Goal: Download file/media

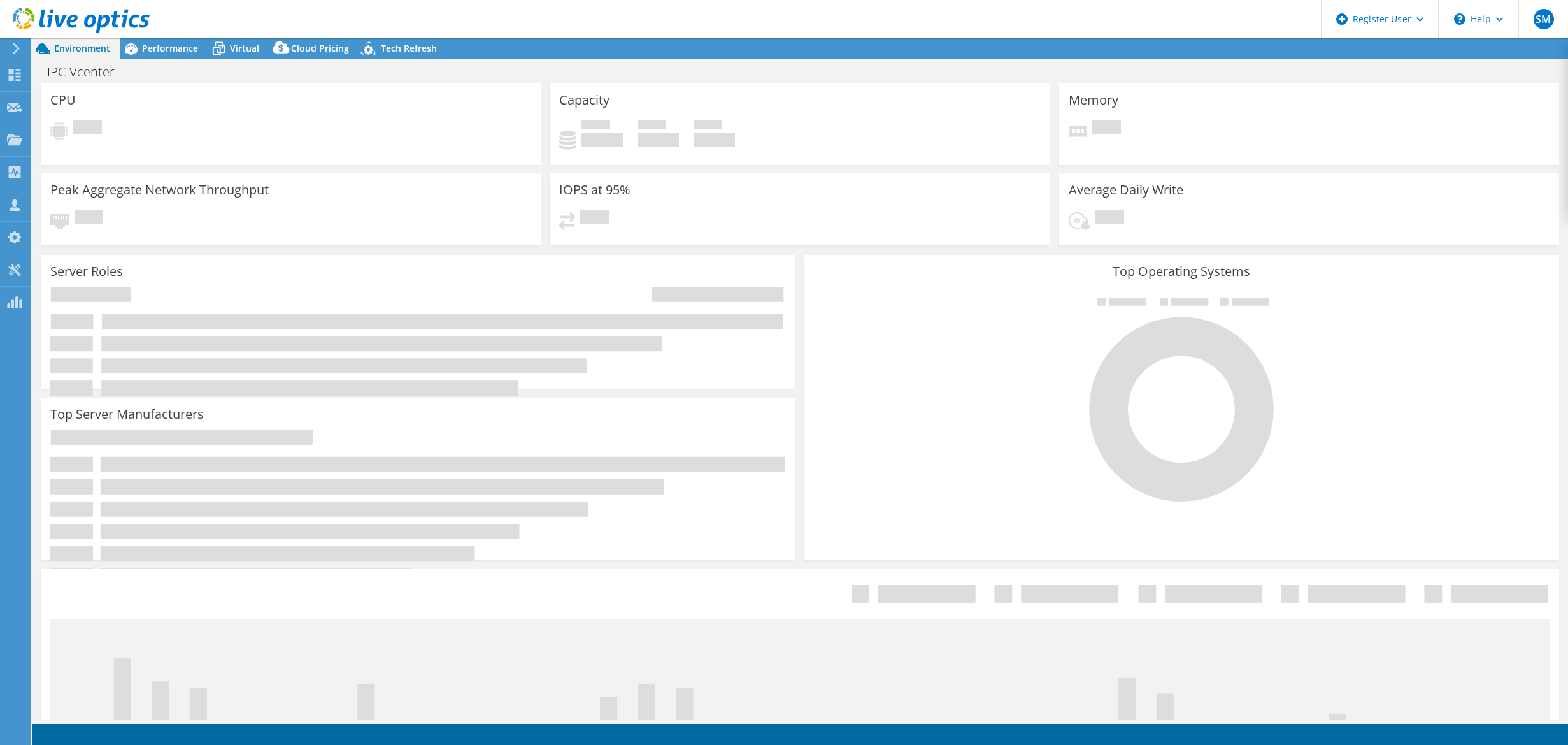
select select "USD"
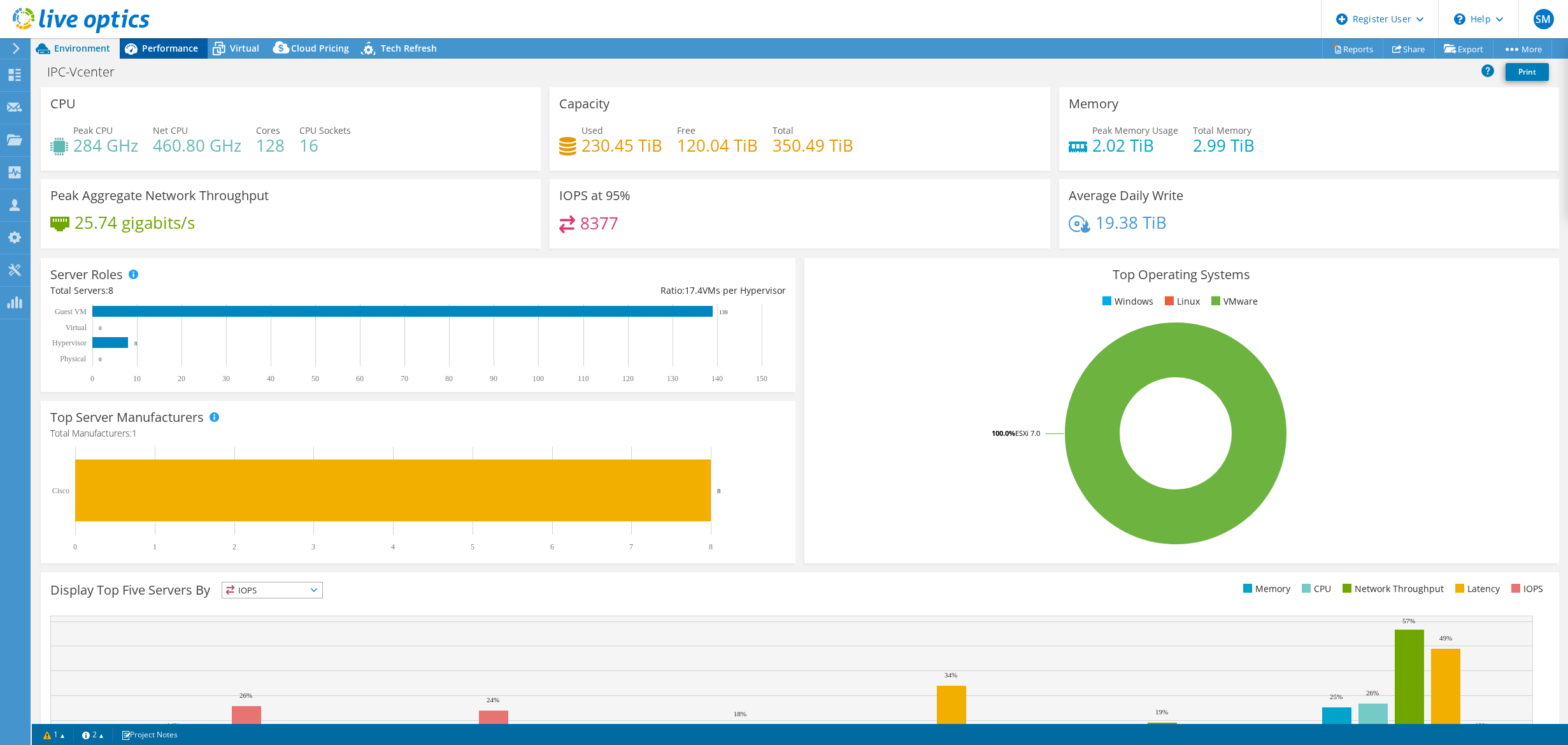
click at [178, 48] on span "Performance" at bounding box center [170, 48] width 56 height 12
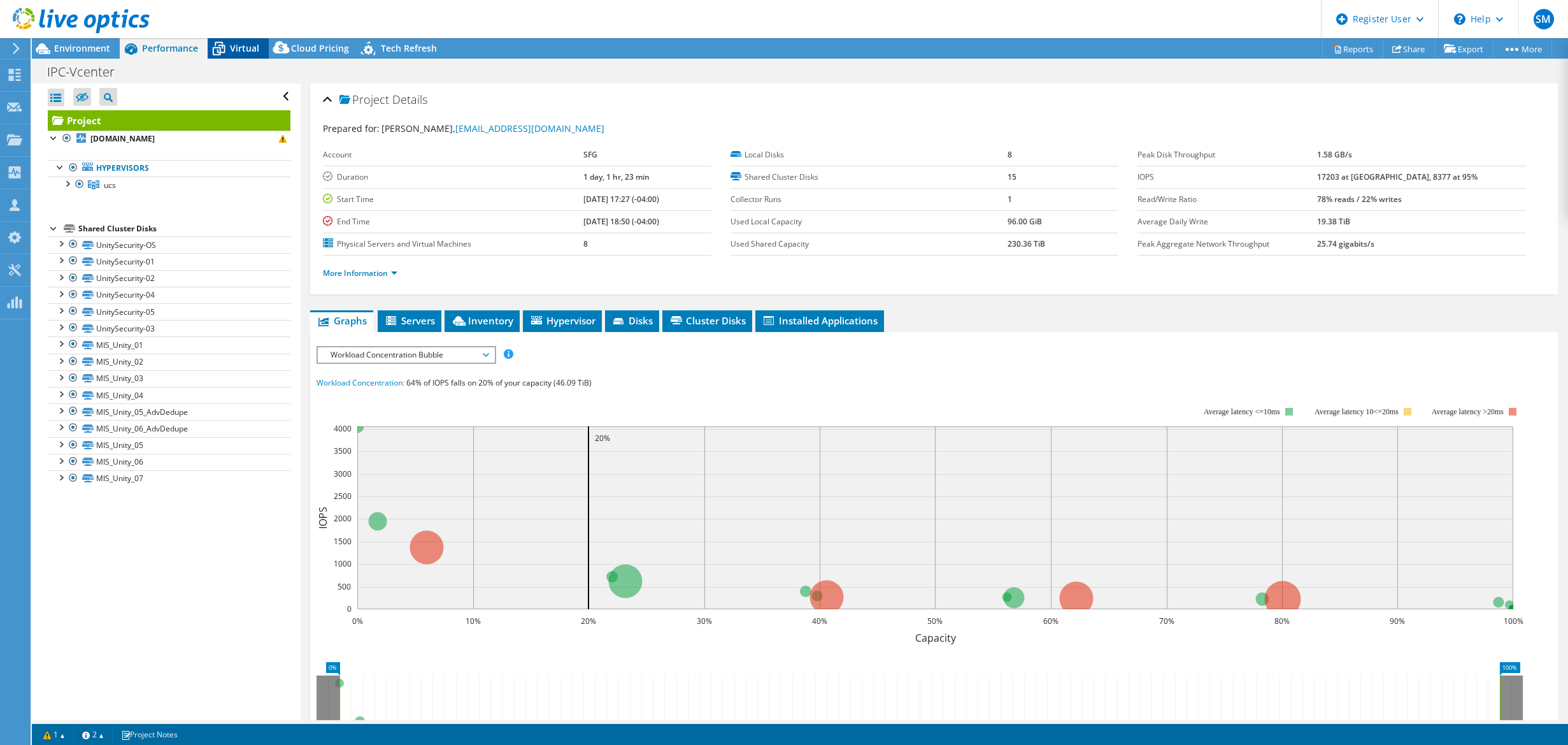
click at [241, 48] on span "Virtual" at bounding box center [245, 48] width 30 height 12
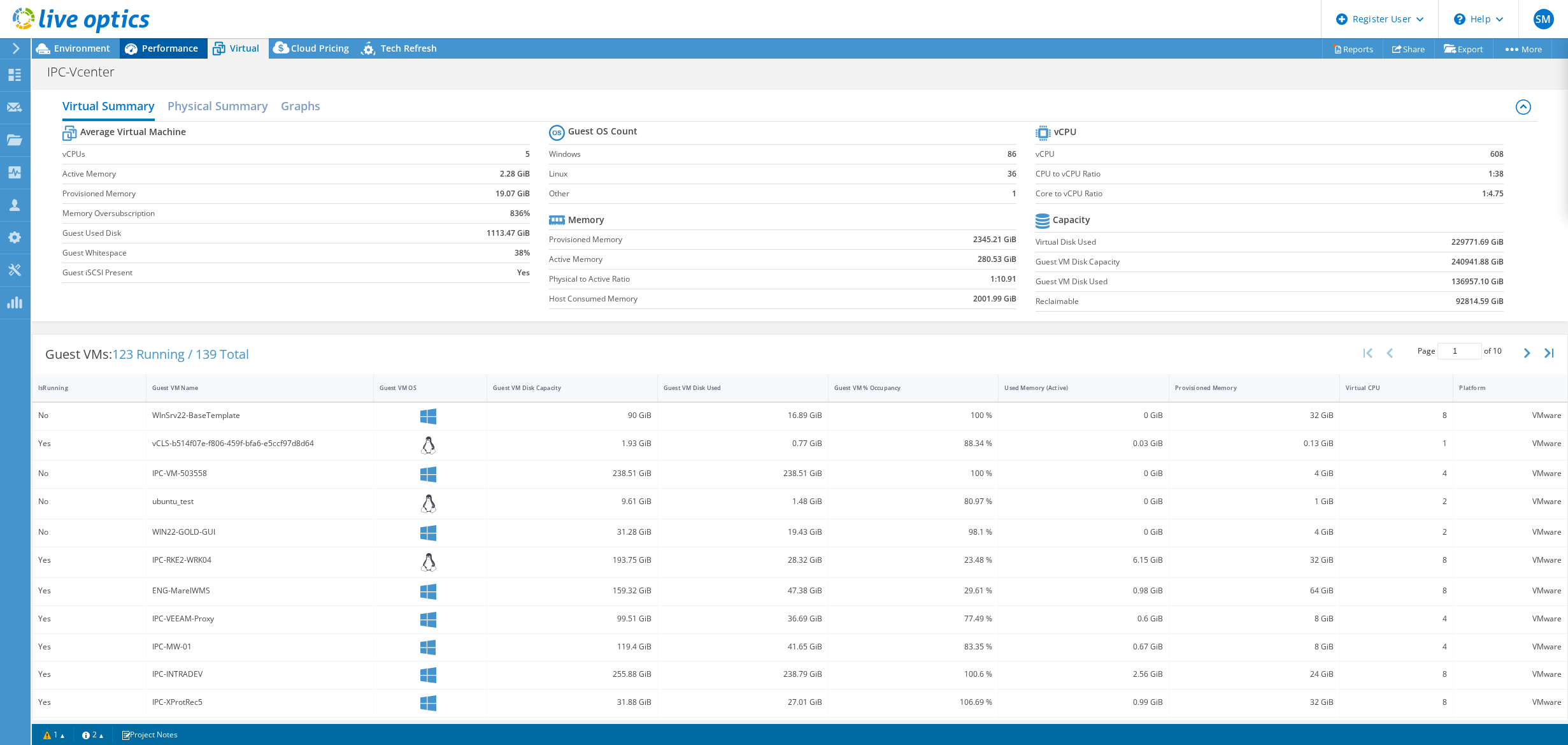
click at [184, 48] on span "Performance" at bounding box center [170, 48] width 56 height 12
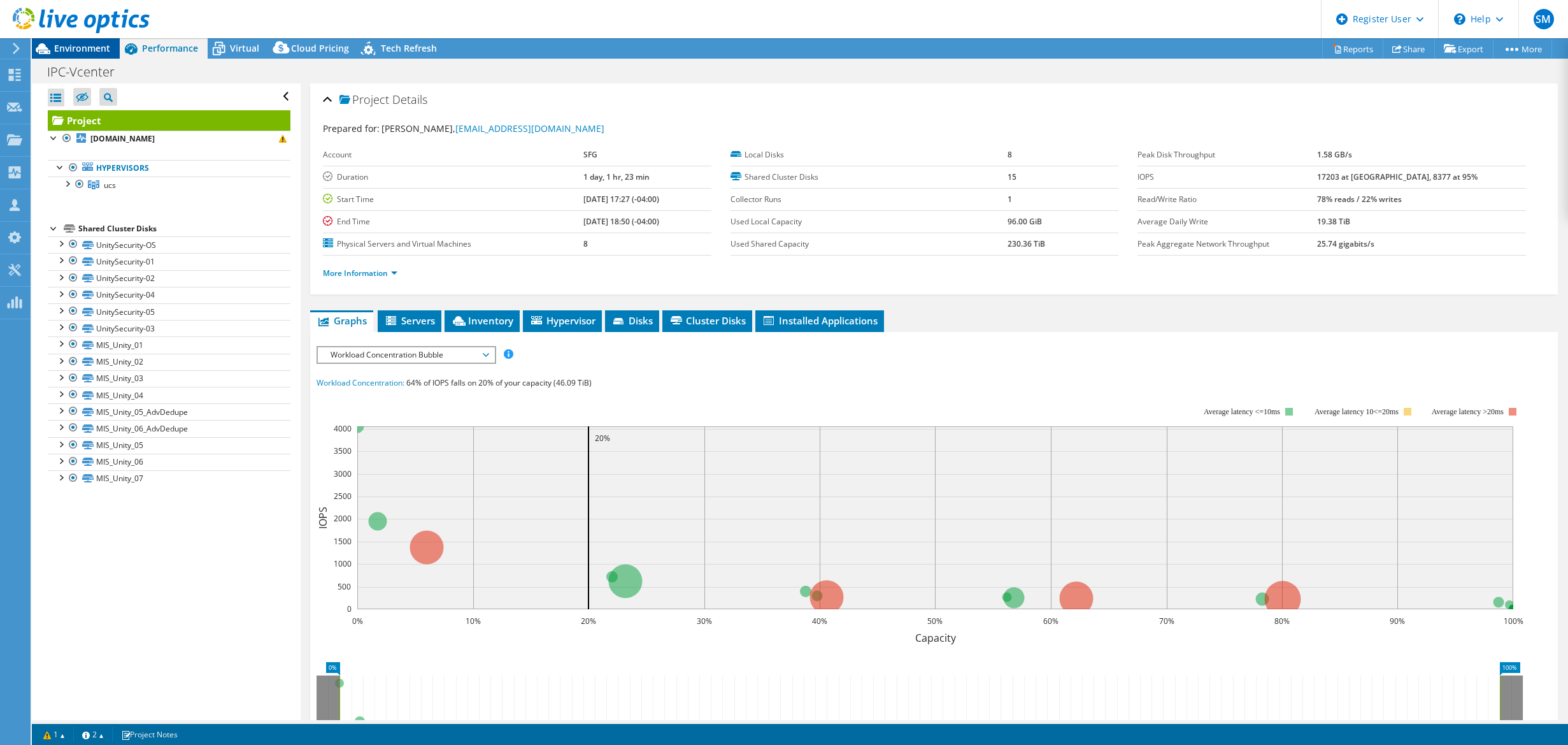
click at [88, 53] on span "Environment" at bounding box center [82, 48] width 56 height 12
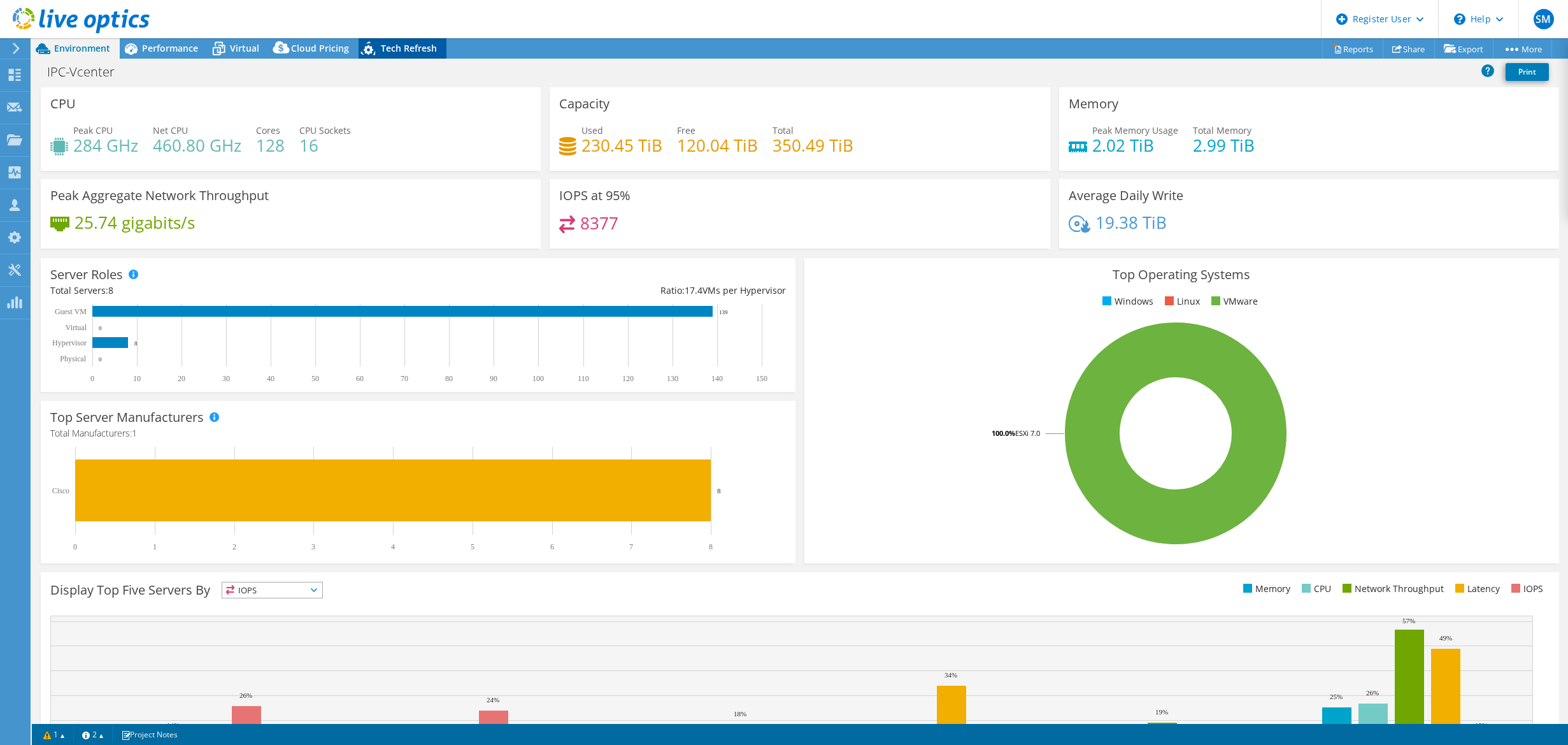
click at [407, 48] on span "Tech Refresh" at bounding box center [409, 48] width 56 height 12
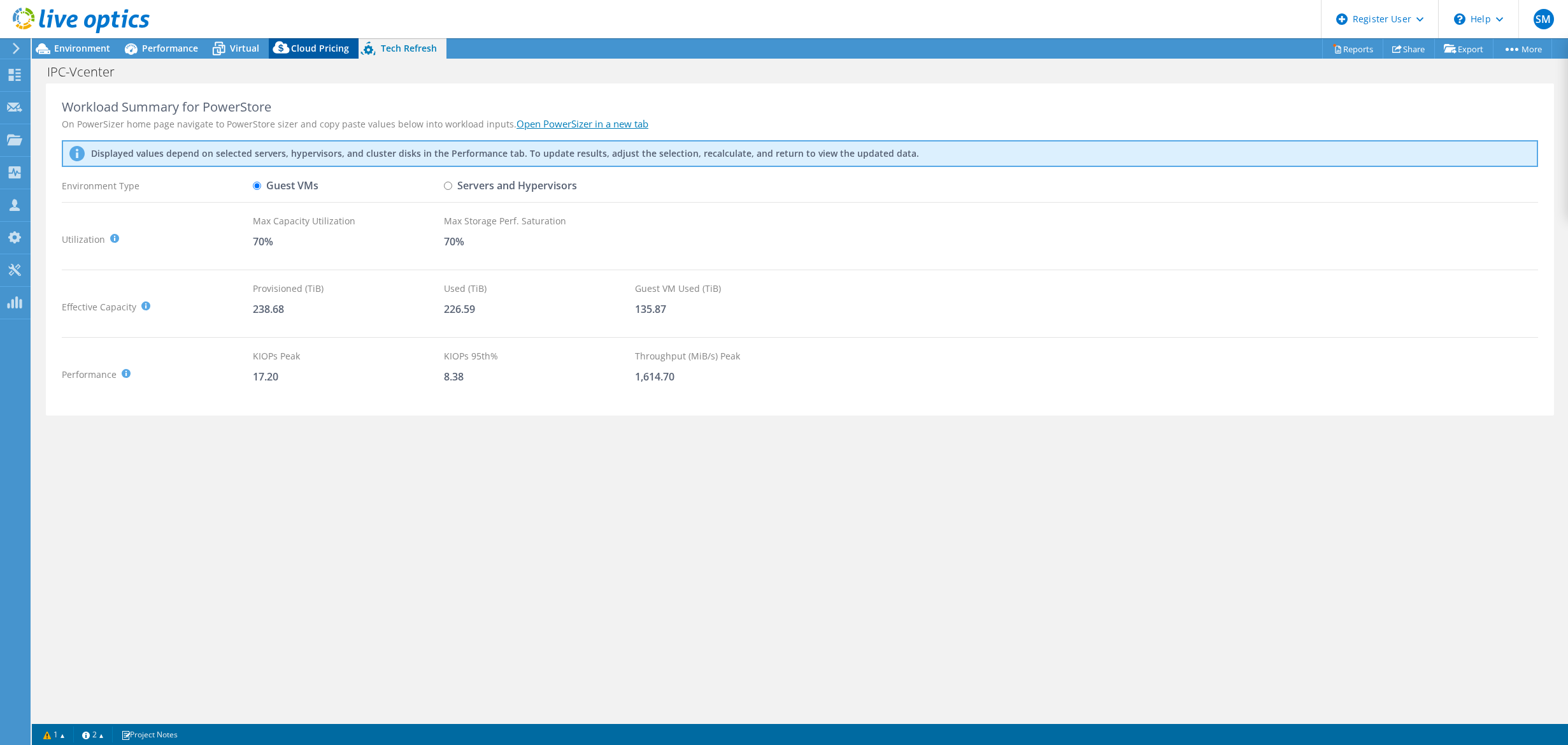
click at [316, 38] on header "SM Dell User [PERSON_NAME] [PERSON_NAME][EMAIL_ADDRESS][DOMAIN_NAME] Dell My Pr…" at bounding box center [784, 19] width 1568 height 38
click at [306, 51] on span "Cloud Pricing" at bounding box center [320, 48] width 58 height 12
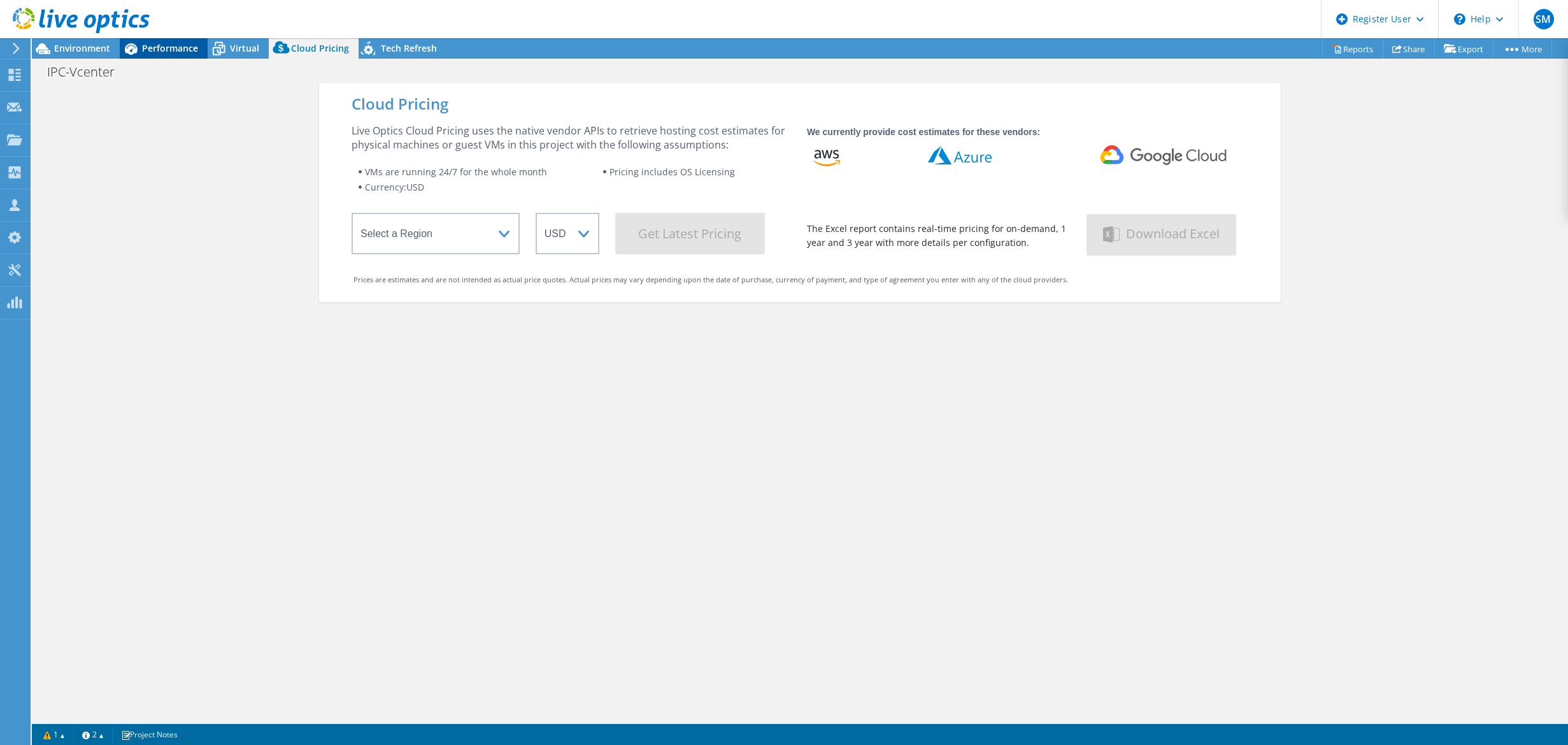
click at [190, 46] on span "Performance" at bounding box center [170, 48] width 56 height 12
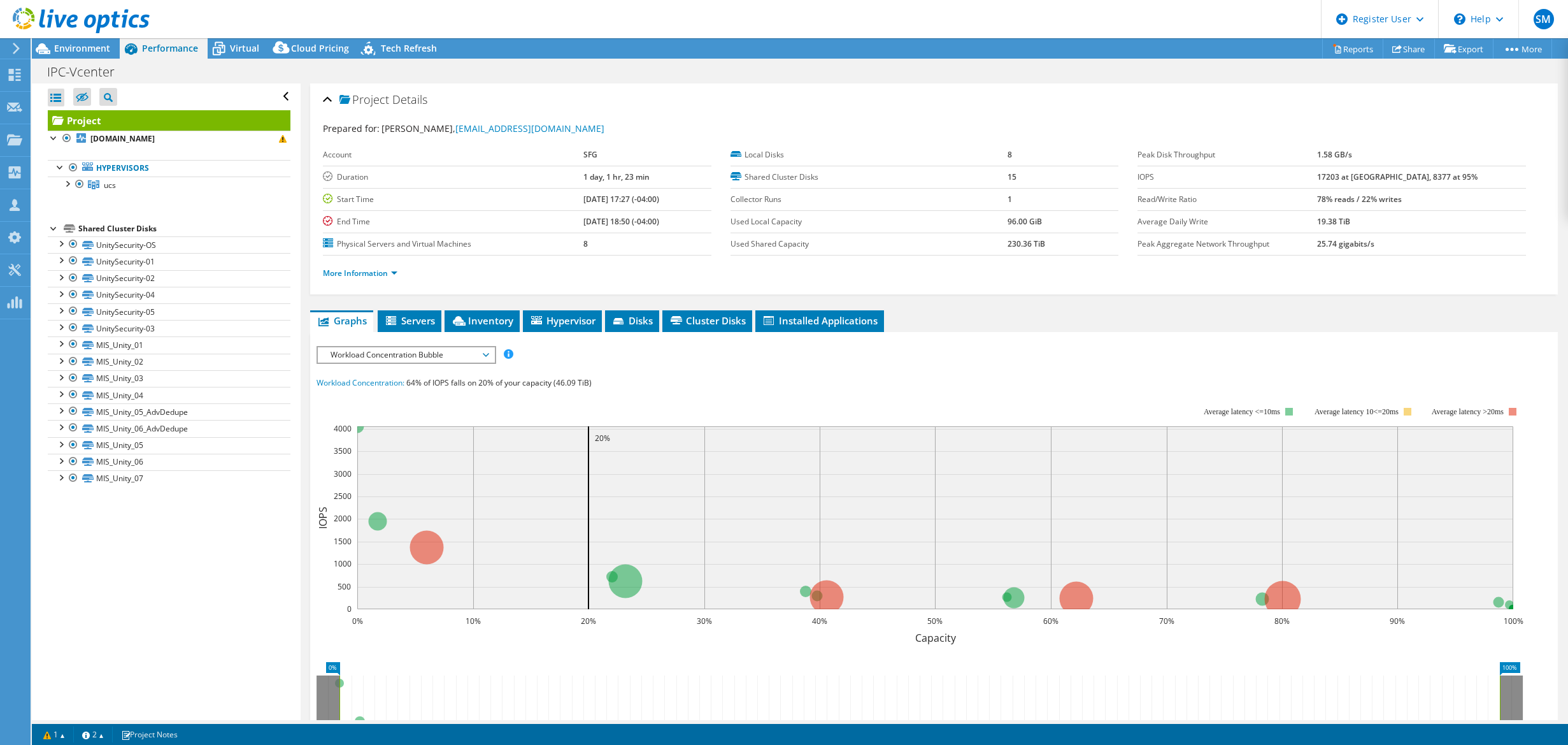
click at [142, 48] on span "Performance" at bounding box center [170, 48] width 56 height 12
click at [87, 51] on span "Environment" at bounding box center [82, 48] width 56 height 12
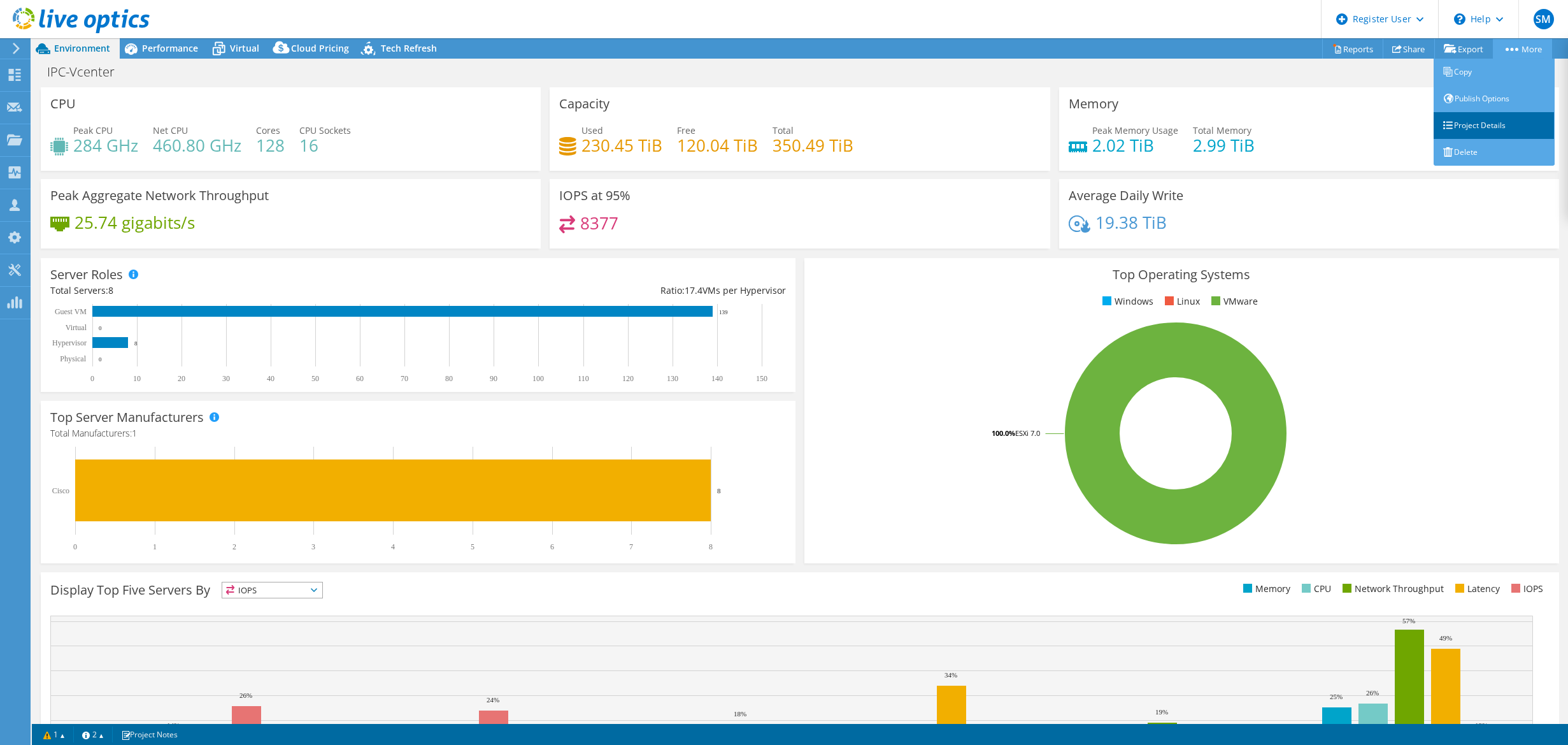
click at [1471, 124] on link "Project Details" at bounding box center [1494, 125] width 121 height 27
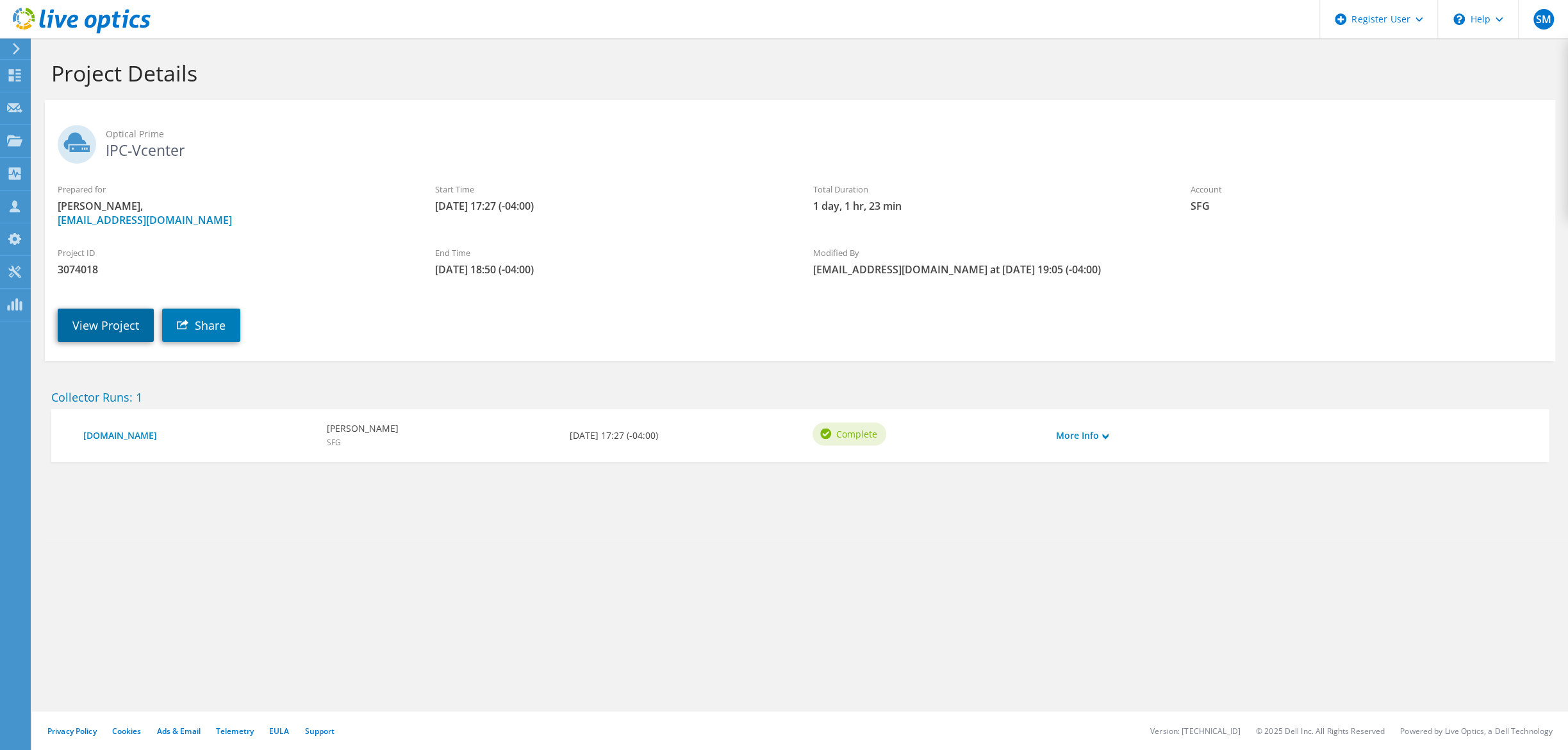
click at [91, 323] on link "View Project" at bounding box center [105, 325] width 96 height 33
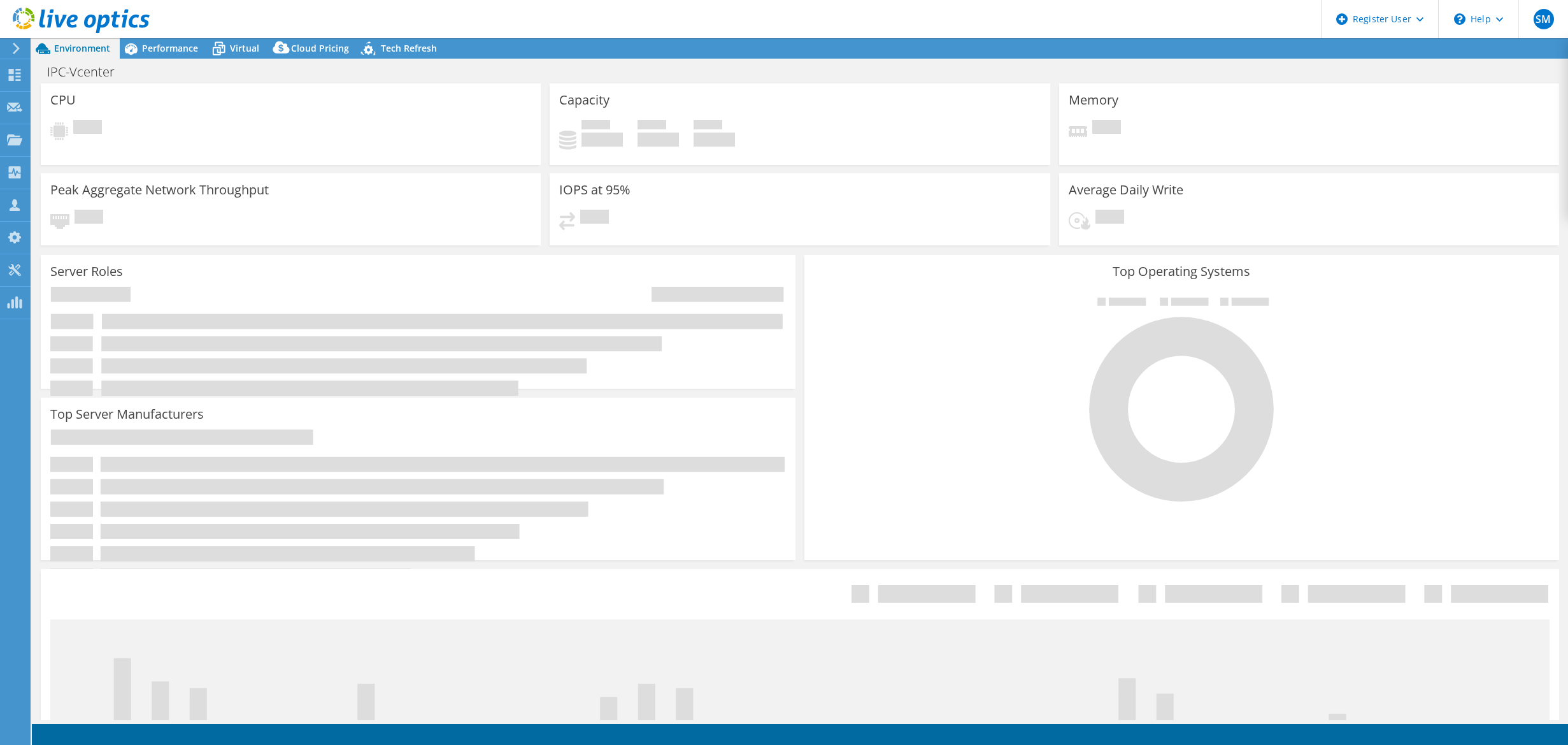
select select "USD"
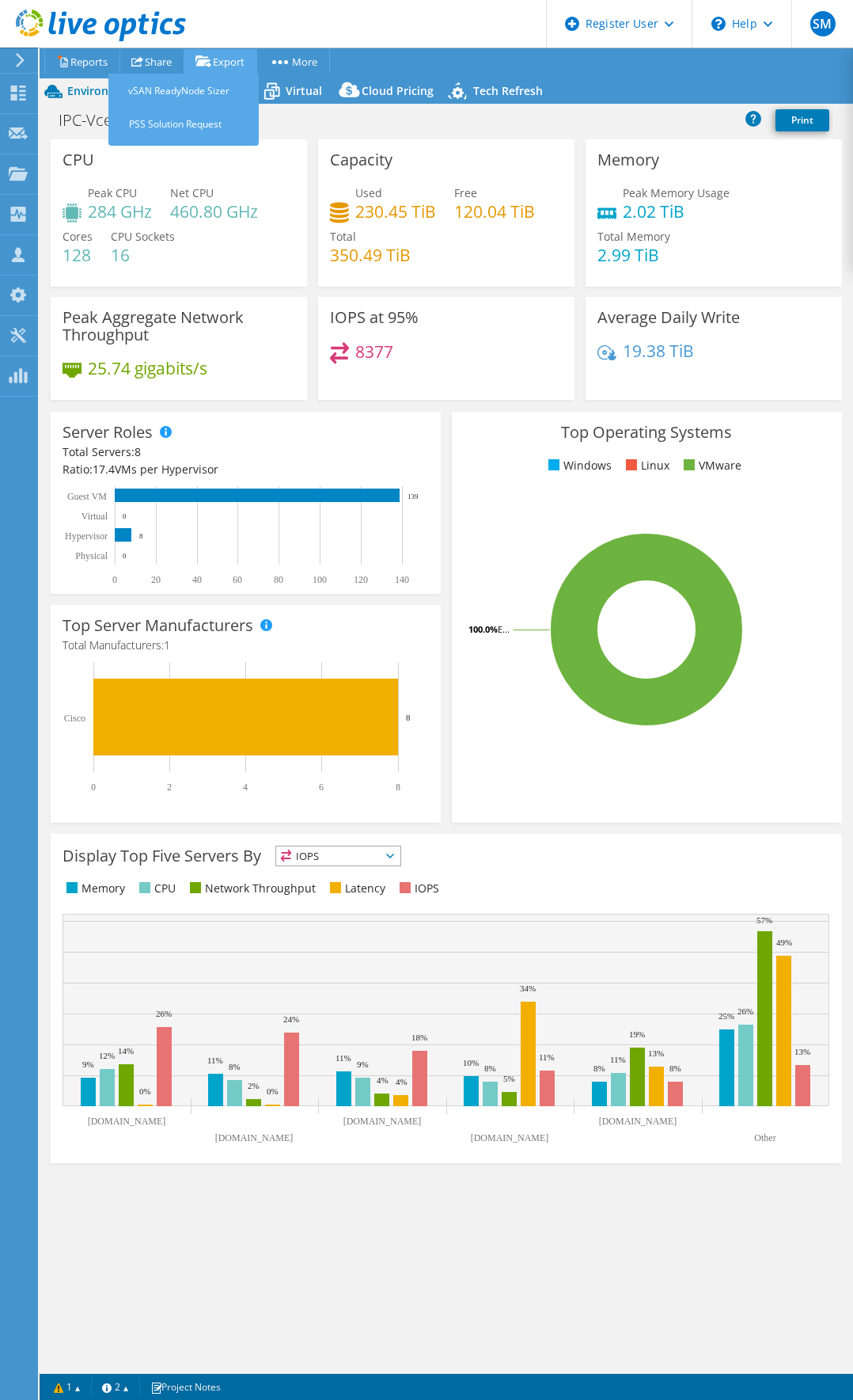
click at [234, 66] on link "Export" at bounding box center [221, 61] width 74 height 24
click at [205, 126] on link "PSS Solution Request" at bounding box center [187, 124] width 143 height 33
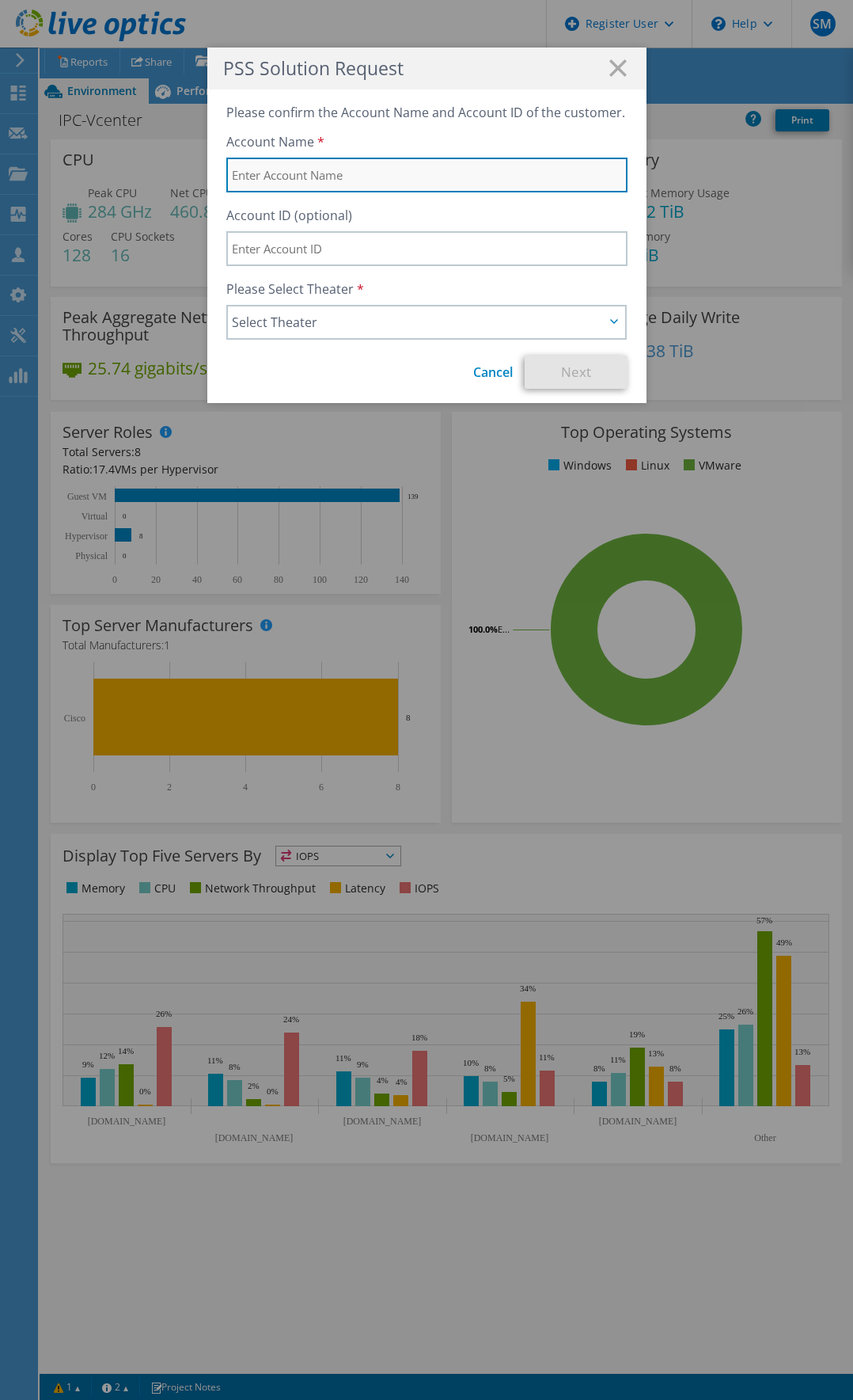
click at [380, 172] on input "text" at bounding box center [426, 175] width 401 height 35
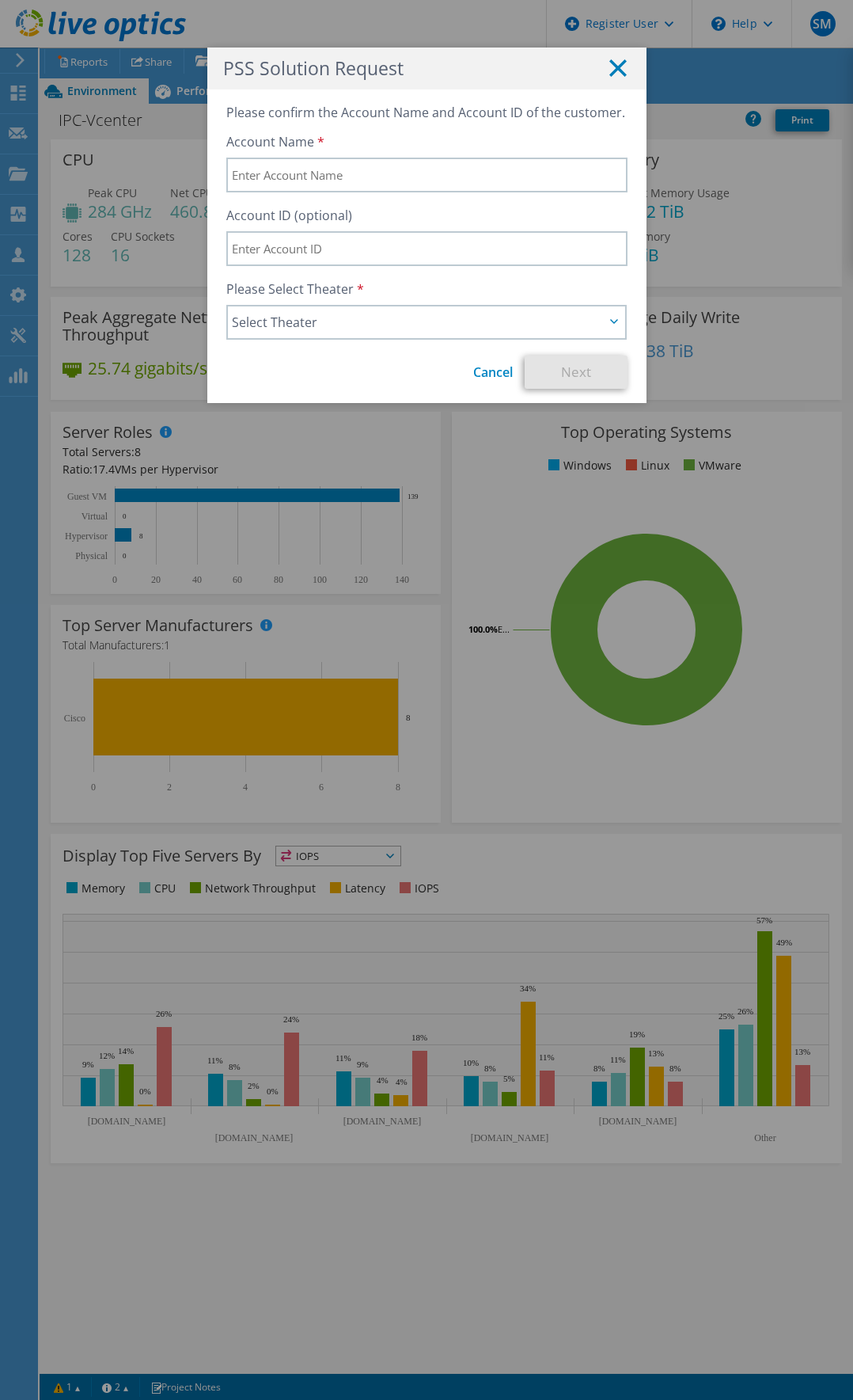
click at [619, 64] on icon at bounding box center [617, 67] width 17 height 17
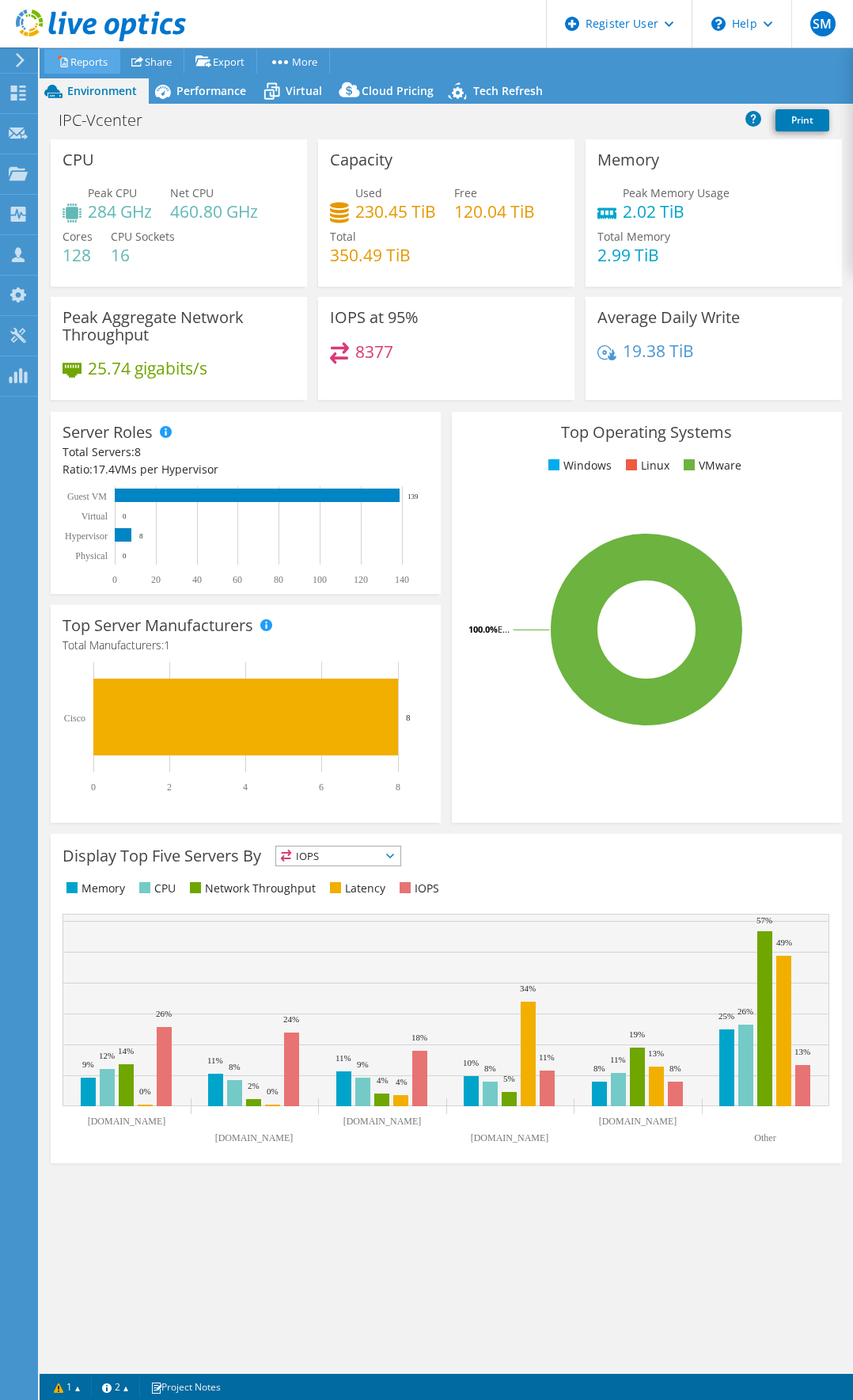
click at [61, 59] on icon at bounding box center [64, 62] width 7 height 10
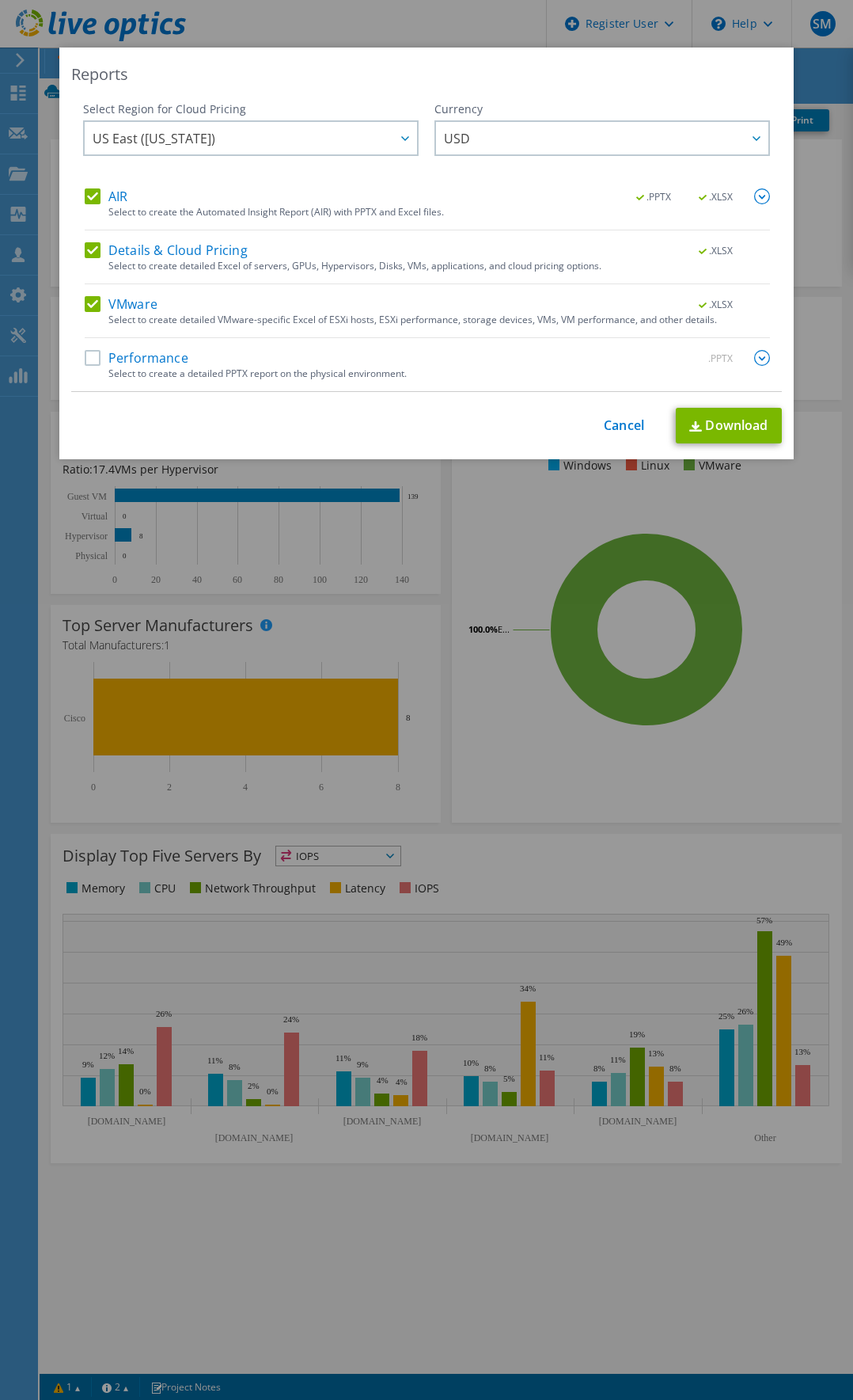
click at [89, 251] on label "Details & Cloud Pricing" at bounding box center [166, 250] width 163 height 16
click at [0, 0] on input "Details & Cloud Pricing" at bounding box center [0, 0] width 0 height 0
click at [86, 300] on label "VMware" at bounding box center [120, 304] width 73 height 16
click at [0, 0] on input "VMware" at bounding box center [0, 0] width 0 height 0
click at [695, 427] on img at bounding box center [696, 425] width 13 height 10
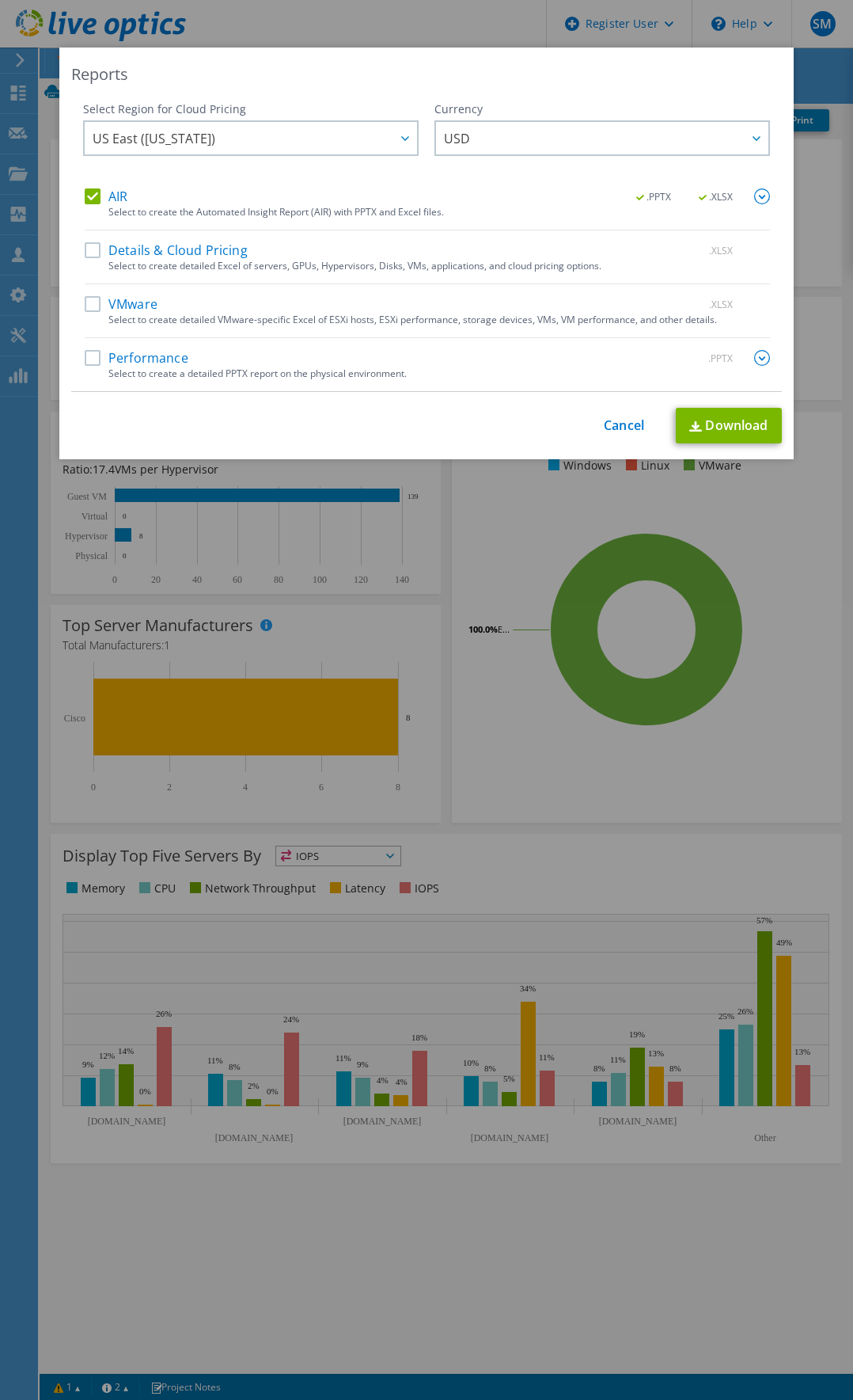
click at [451, 574] on div "Reports Select Region for Cloud Pricing Asia Pacific (Hong Kong) Asia Pacific (…" at bounding box center [426, 700] width 853 height 1305
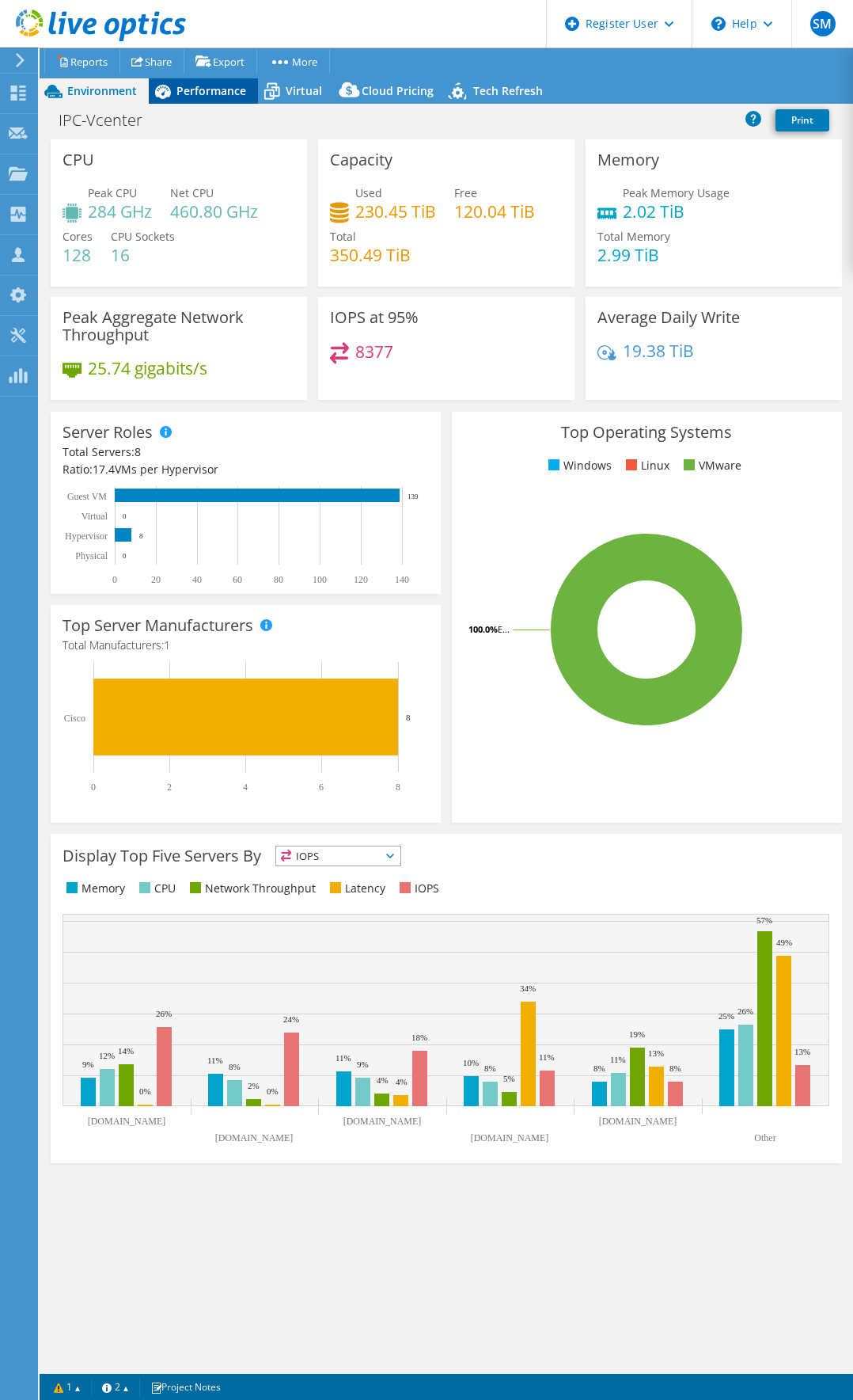
click at [219, 90] on span "Performance" at bounding box center [212, 91] width 70 height 15
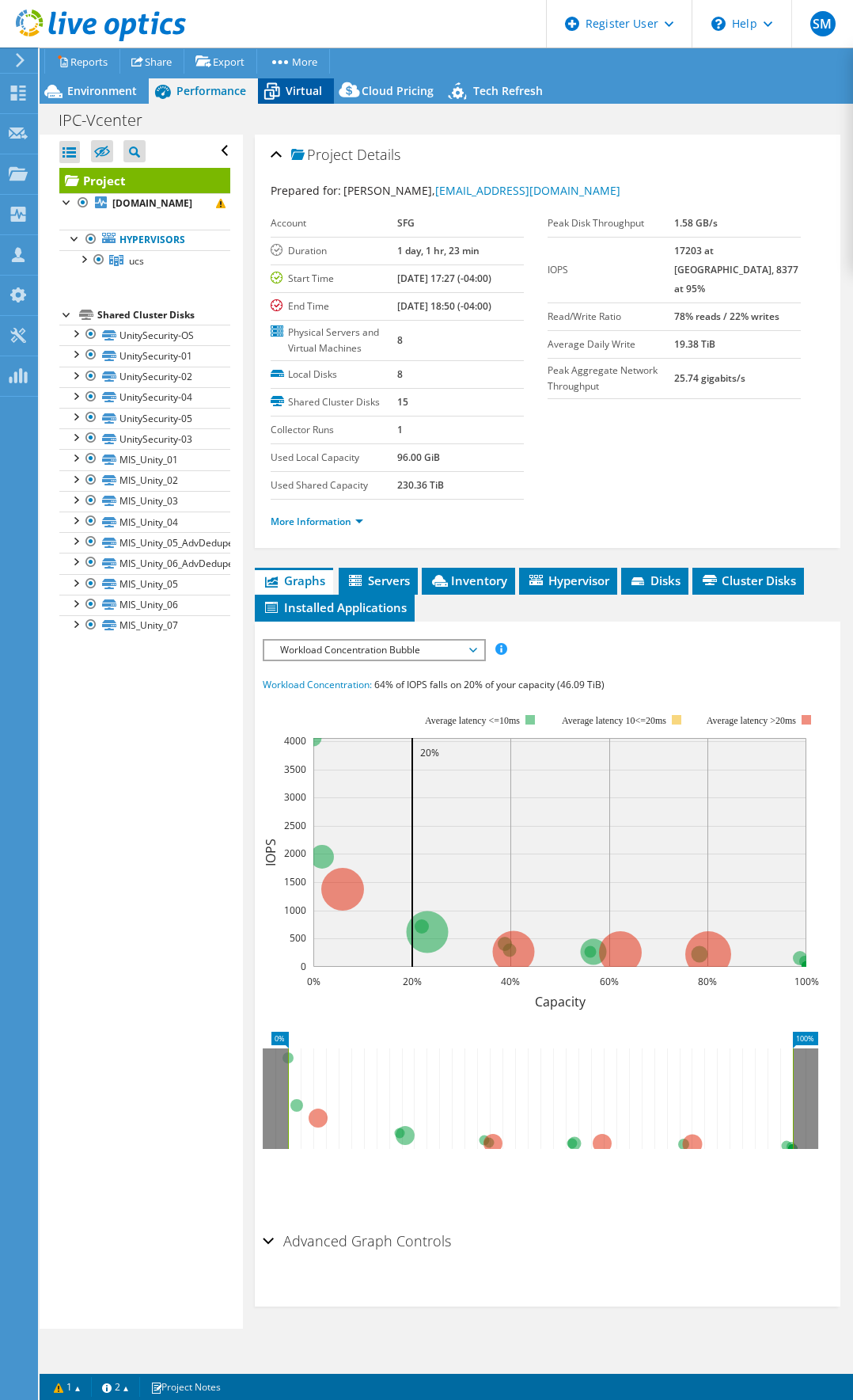
click at [289, 87] on span "Virtual" at bounding box center [304, 91] width 37 height 15
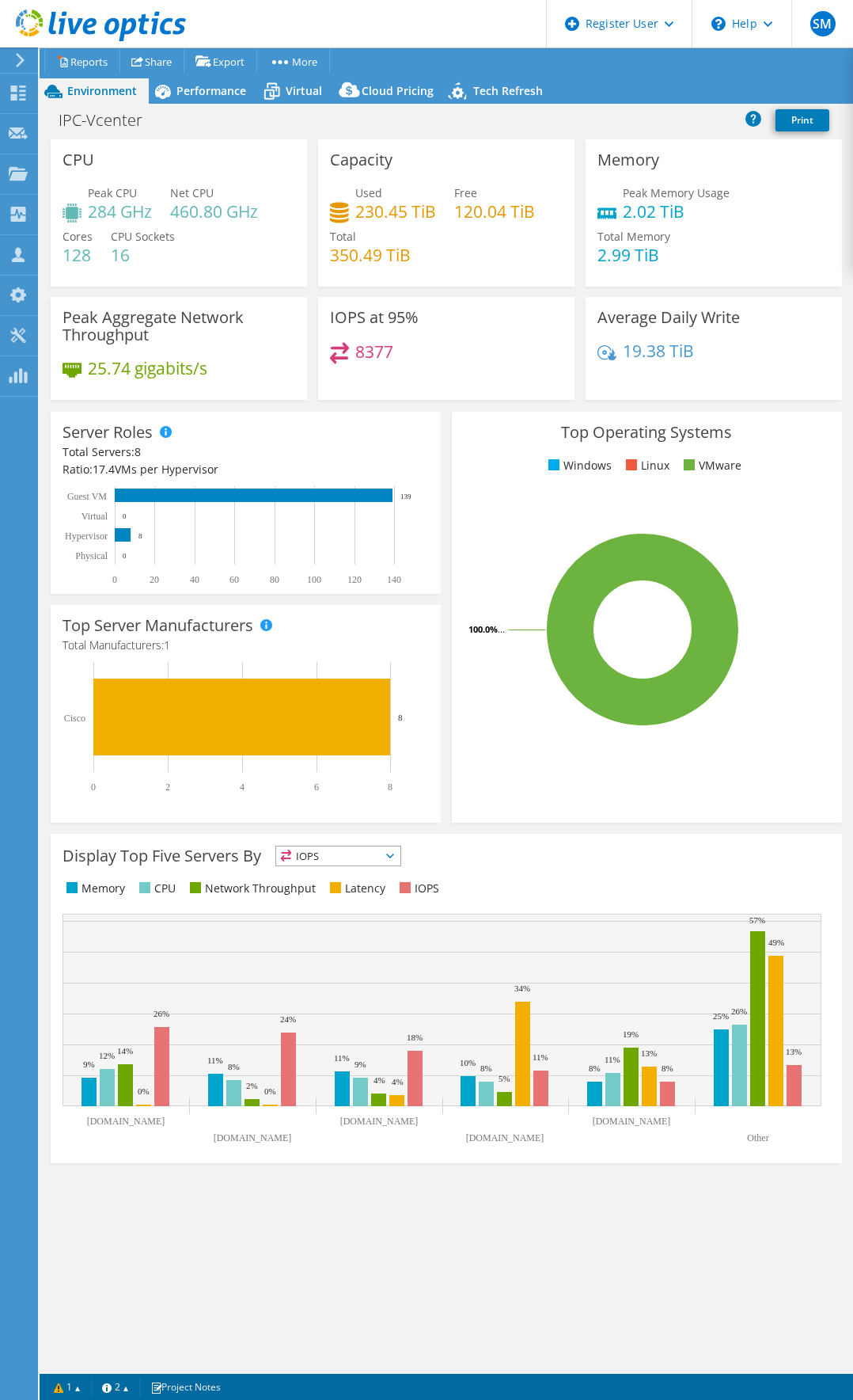
select select "USD"
